Goal: Information Seeking & Learning: Learn about a topic

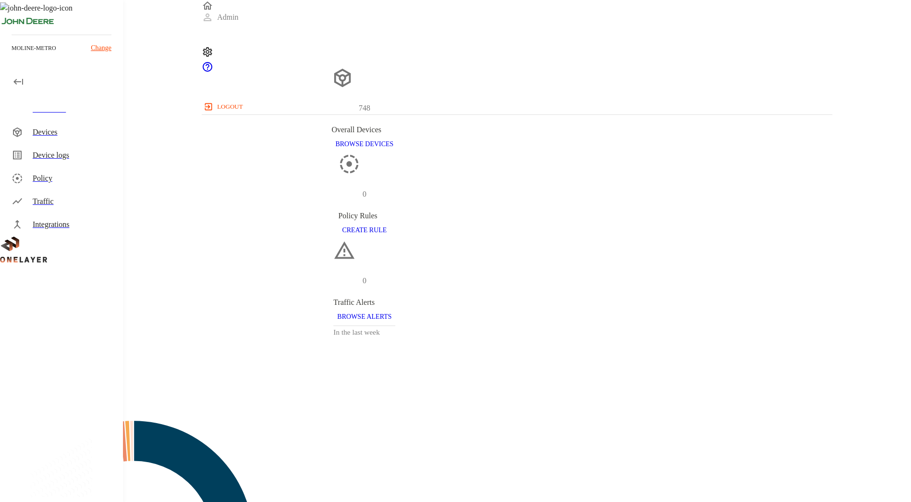
click at [89, 128] on div "Devices" at bounding box center [74, 132] width 83 height 12
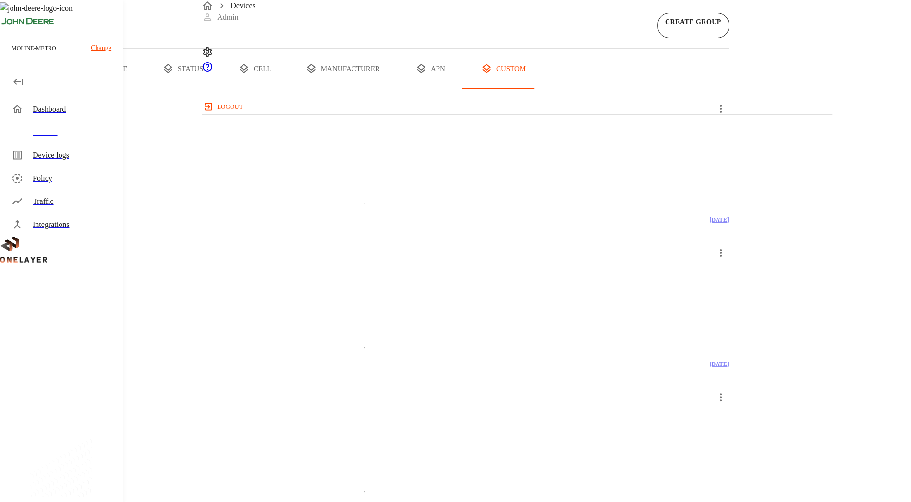
click at [75, 89] on button "all devices" at bounding box center [37, 69] width 75 height 40
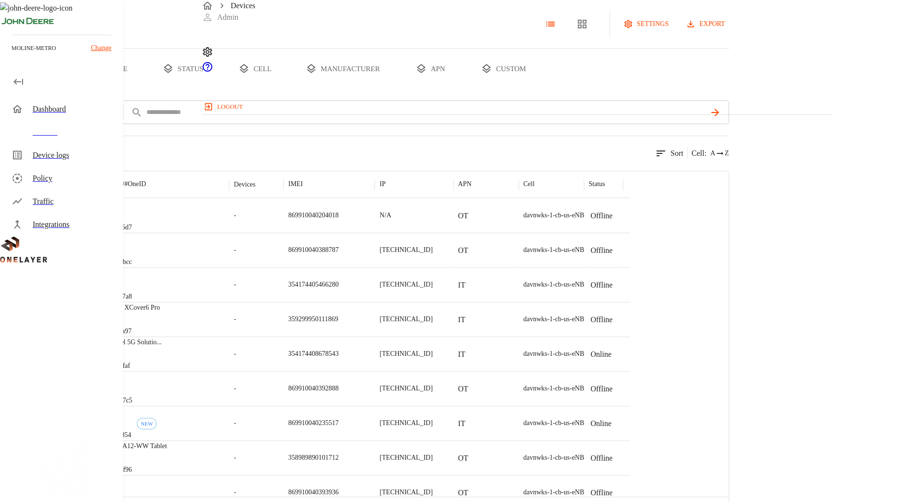
click at [219, 89] on button "status" at bounding box center [183, 69] width 72 height 40
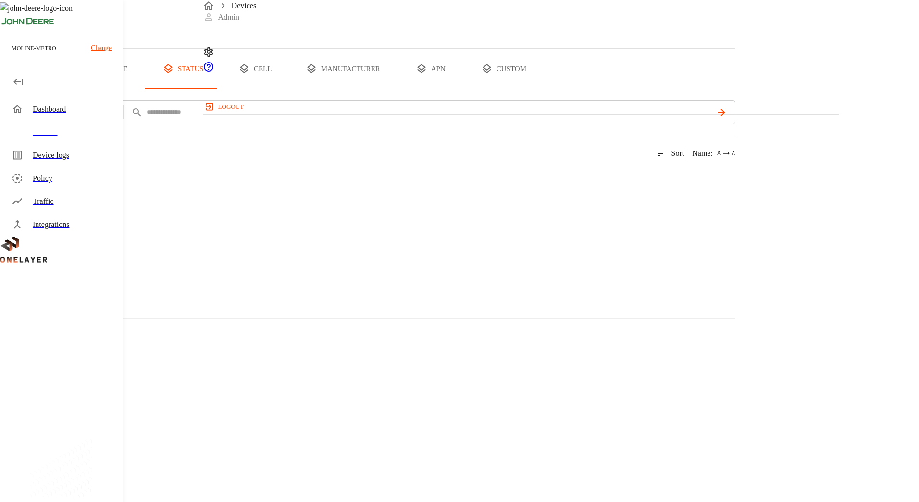
click at [147, 89] on button "type" at bounding box center [111, 69] width 72 height 40
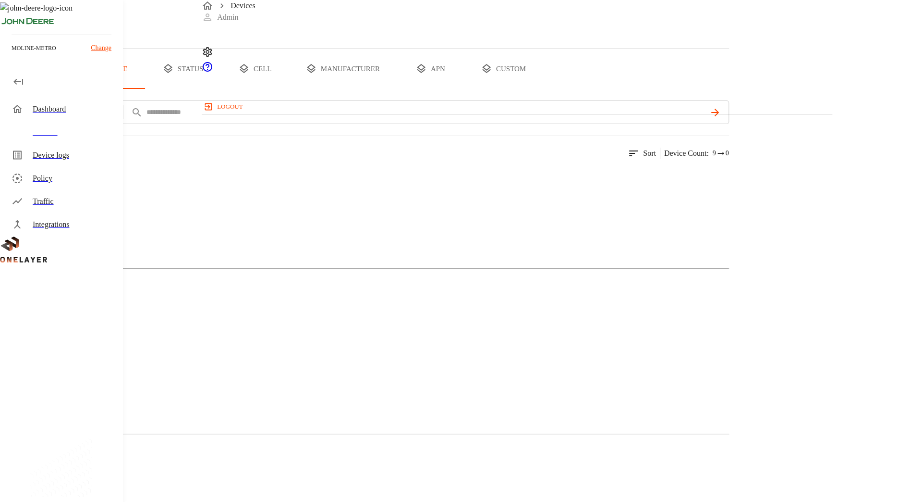
drag, startPoint x: 642, startPoint y: 315, endPoint x: 596, endPoint y: 314, distance: 45.7
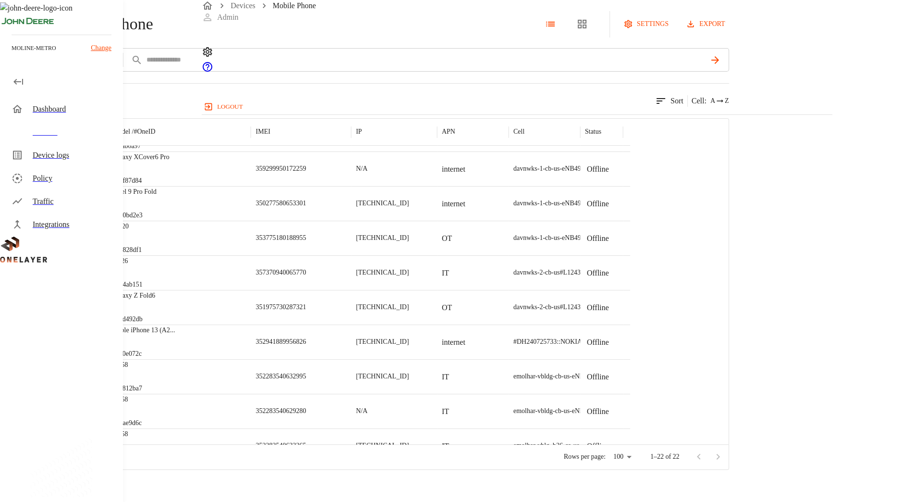
scroll to position [125, 0]
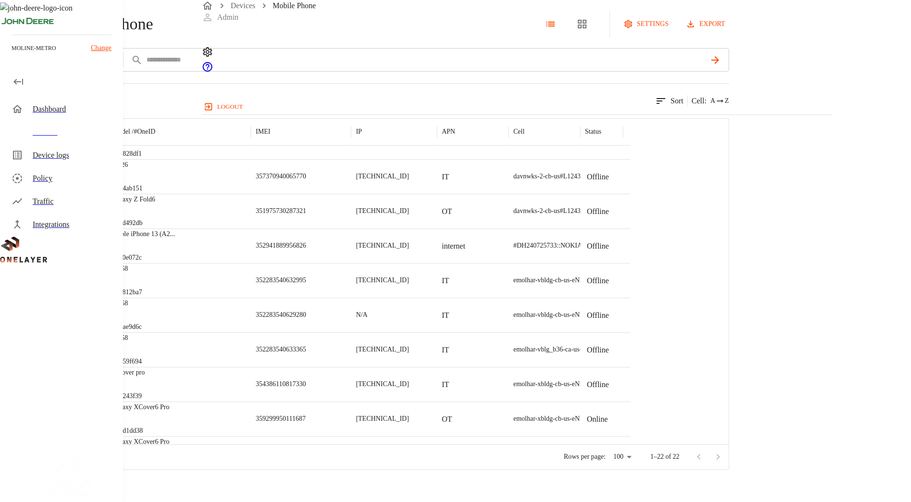
click at [251, 228] on div "Galaxy Z Fold6 #e0d492db" at bounding box center [179, 211] width 143 height 35
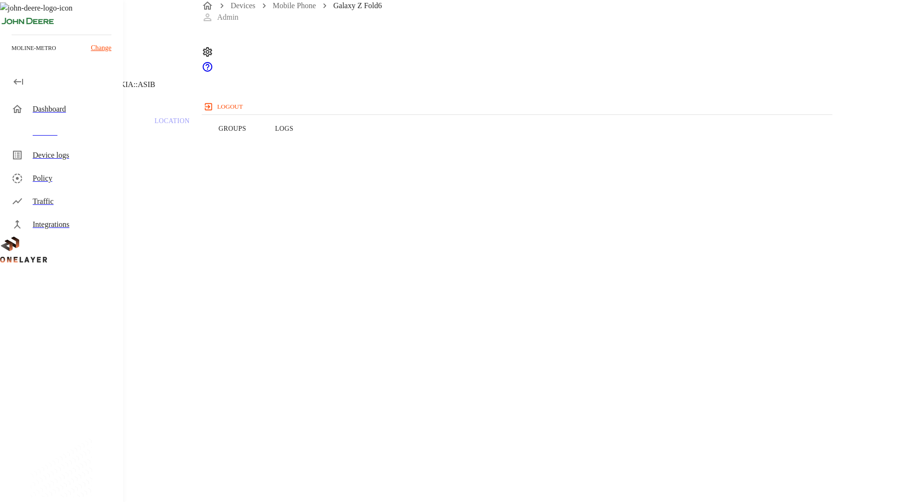
click at [140, 140] on button "Traffic" at bounding box center [103, 128] width 74 height 61
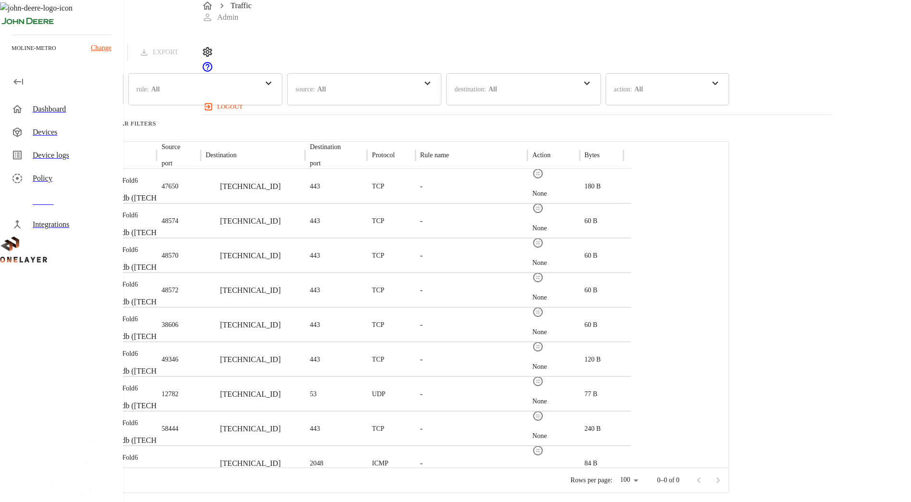
click at [197, 177] on p "Galaxy Z Fold6" at bounding box center [146, 181] width 102 height 10
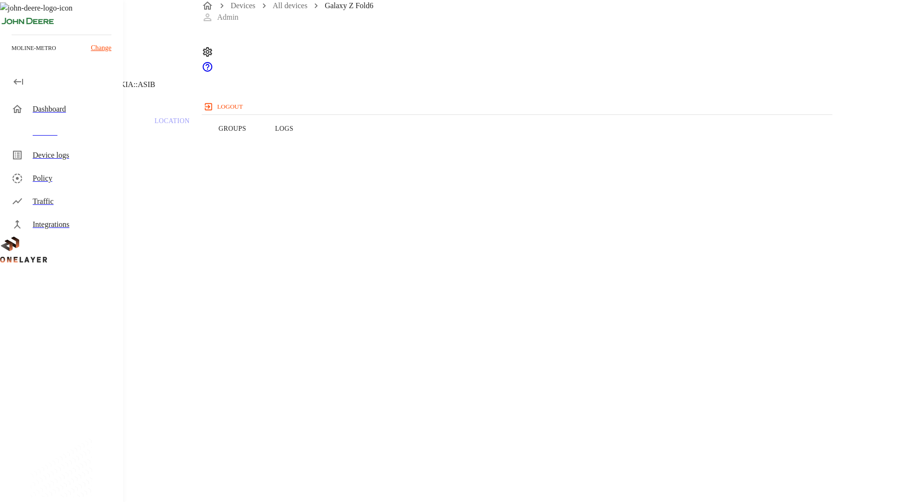
click at [261, 146] on button "Groups" at bounding box center [232, 128] width 57 height 61
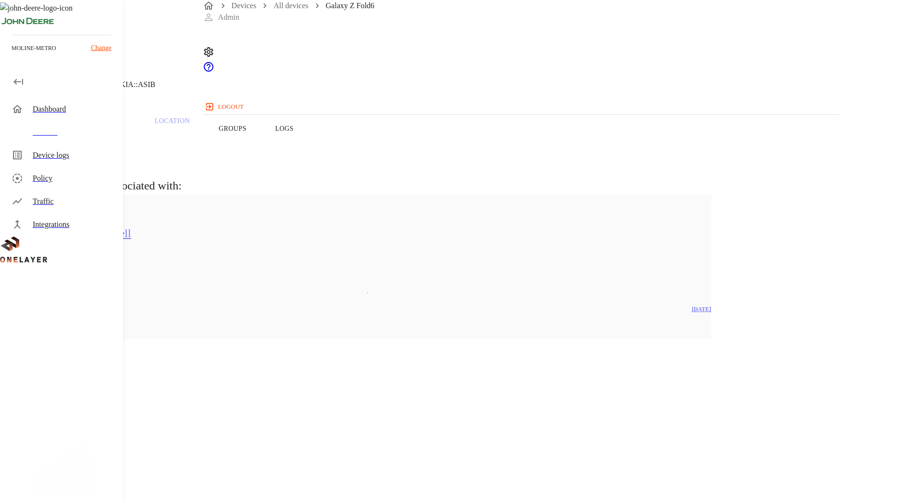
click at [295, 269] on div "ax_ot_row_unit_4_cell 2 Devices 2 Models" at bounding box center [367, 242] width 687 height 94
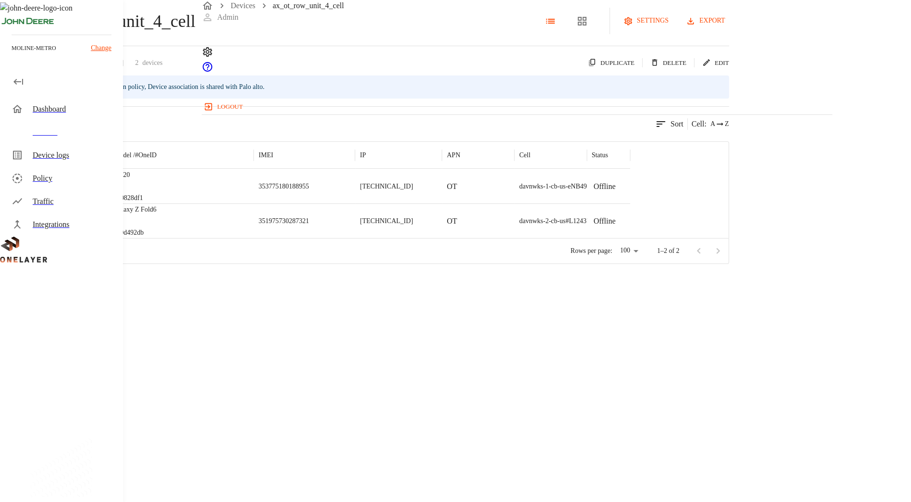
click at [196, 34] on p "ax_ot_row_unit_4_cell" at bounding box center [115, 21] width 160 height 26
copy div "ax_ot_row_unit_4_cell"
click at [254, 238] on div "Galaxy Z Fold6 #e0d492db" at bounding box center [181, 220] width 145 height 35
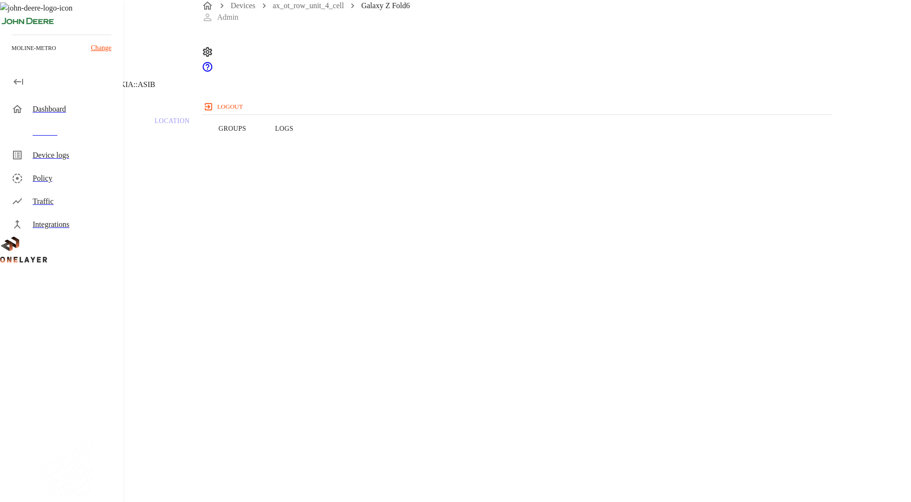
click at [140, 151] on button "Traffic" at bounding box center [103, 128] width 74 height 61
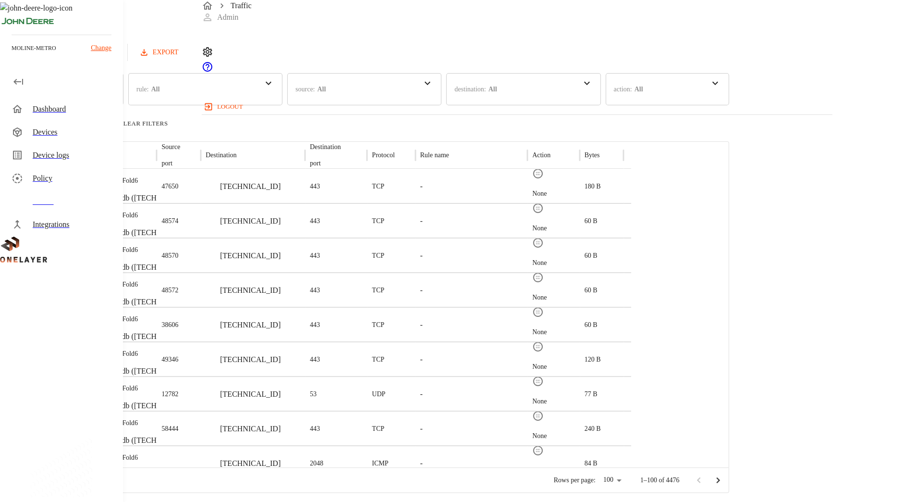
click at [98, 192] on div "Traffic" at bounding box center [63, 201] width 119 height 23
click at [123, 98] on div "time : Last 24 hours" at bounding box center [61, 89] width 123 height 32
click at [172, 119] on button "Clear Filters" at bounding box center [137, 123] width 67 height 11
